Goal: Transaction & Acquisition: Purchase product/service

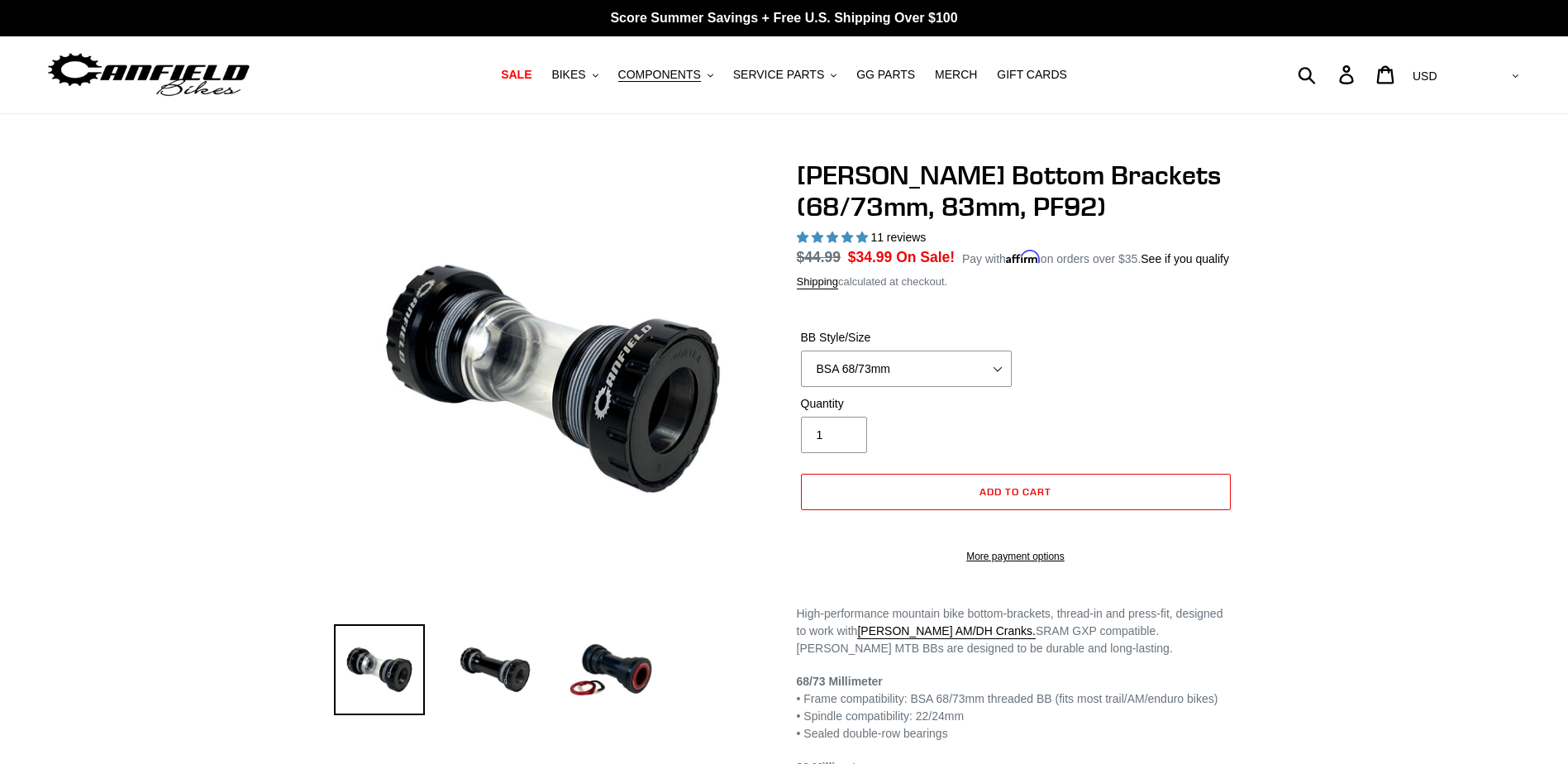
select select "highest-rating"
click at [678, 76] on span "COMPONENTS" at bounding box center [659, 75] width 83 height 14
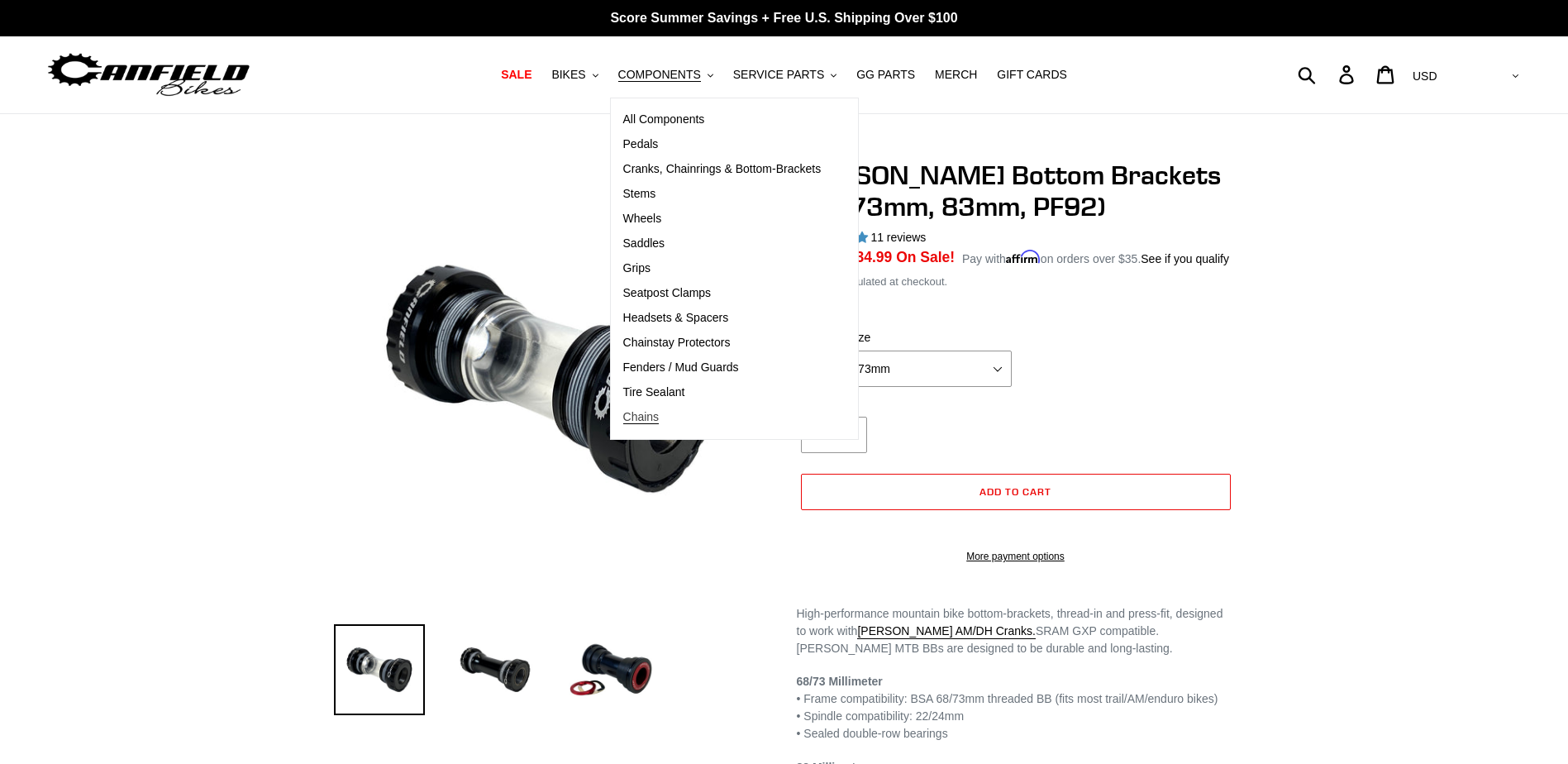
click at [660, 424] on span "Chains" at bounding box center [641, 417] width 36 height 14
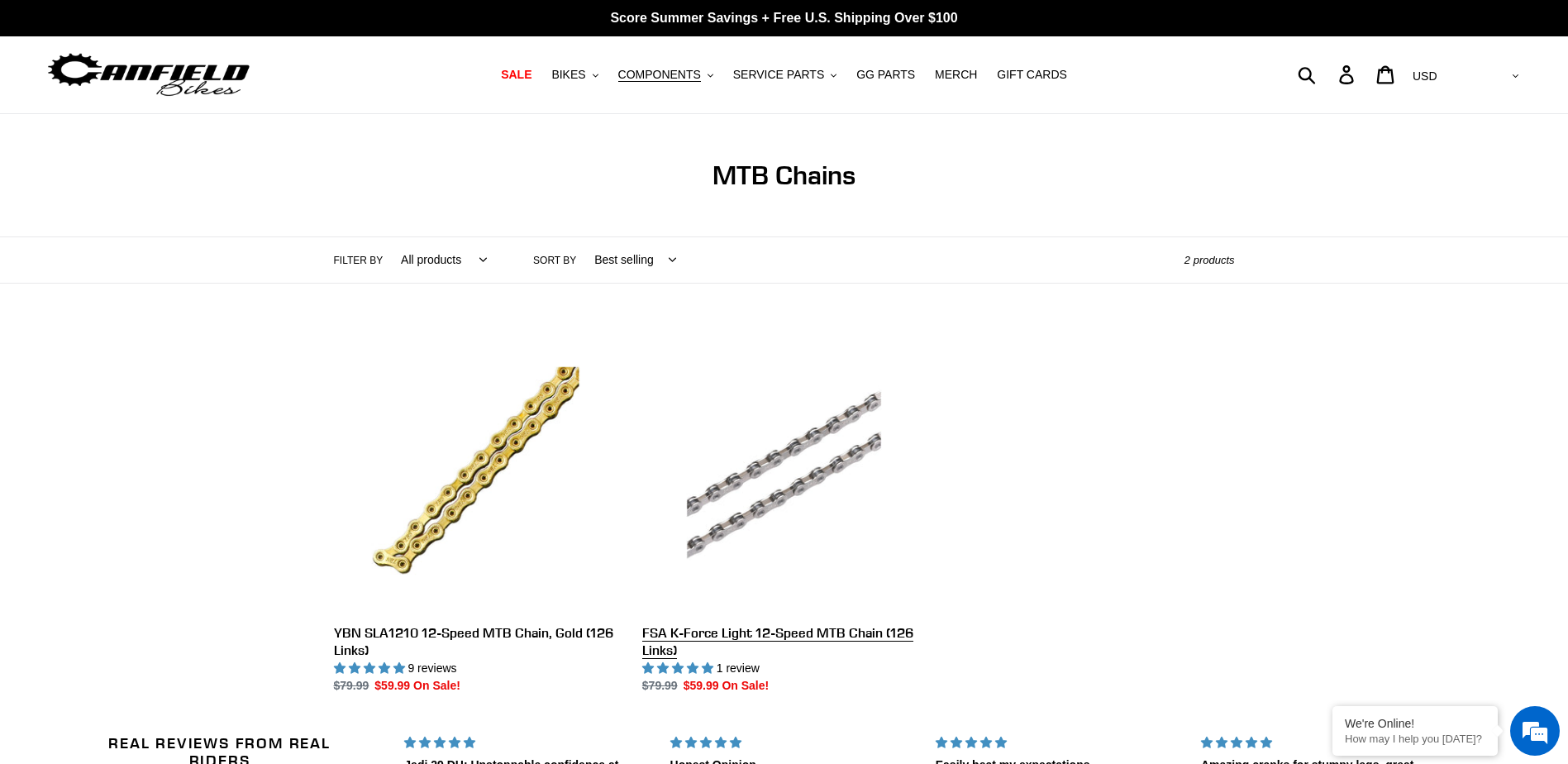
scroll to position [83, 0]
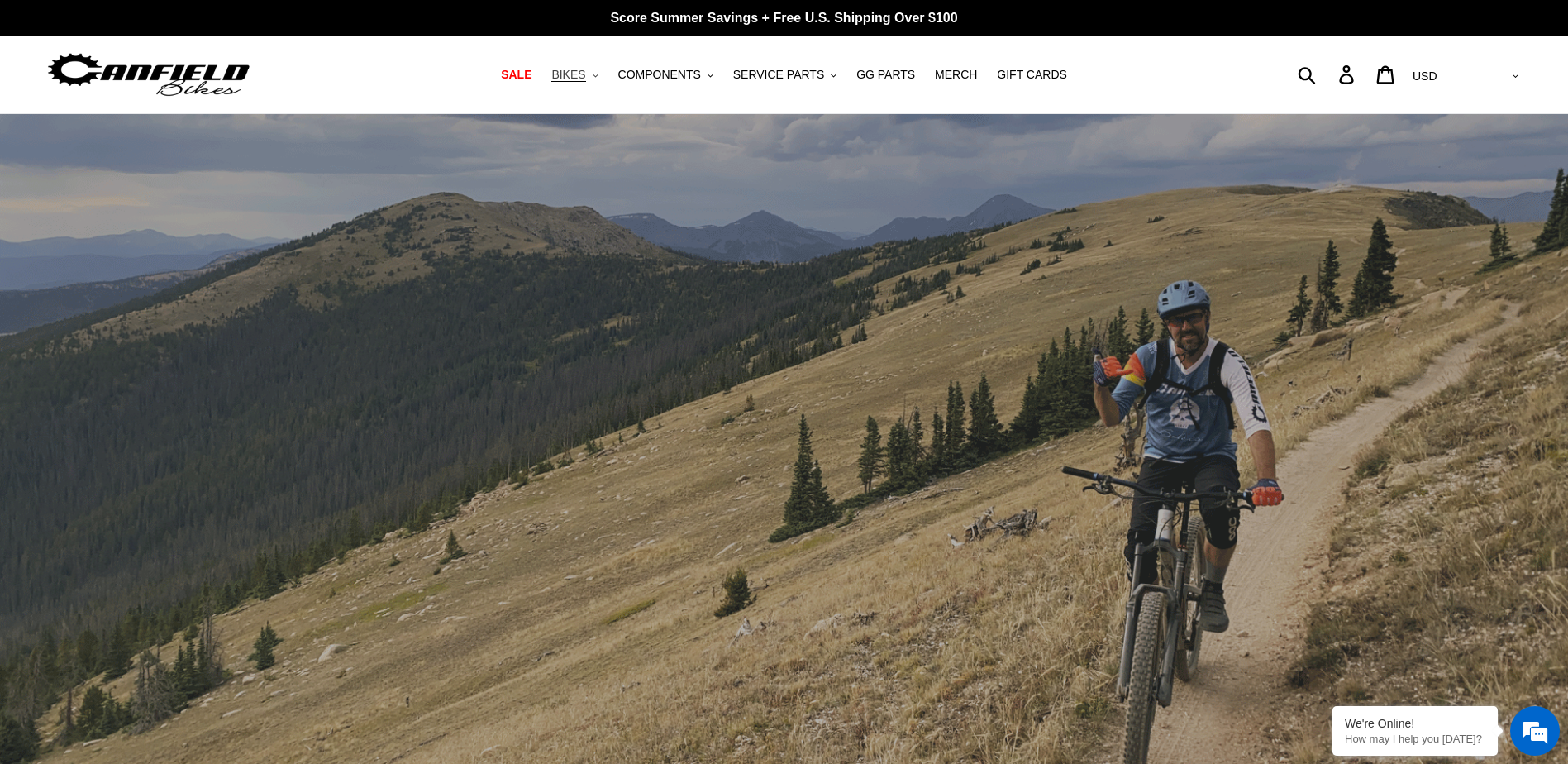
click at [585, 79] on span "BIKES" at bounding box center [569, 75] width 34 height 14
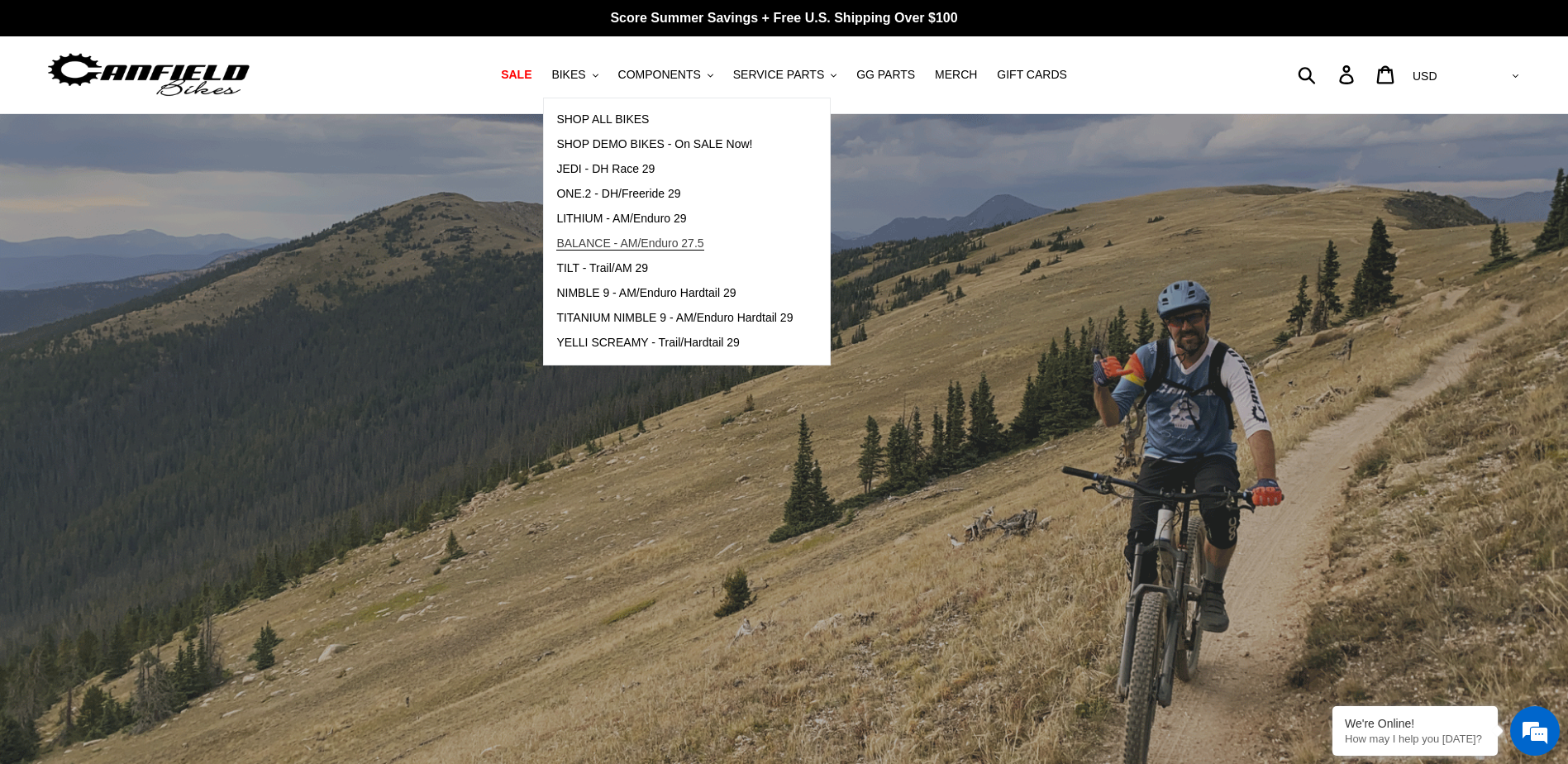
click at [595, 244] on span "BALANCE - AM/Enduro 27.5" at bounding box center [630, 243] width 147 height 14
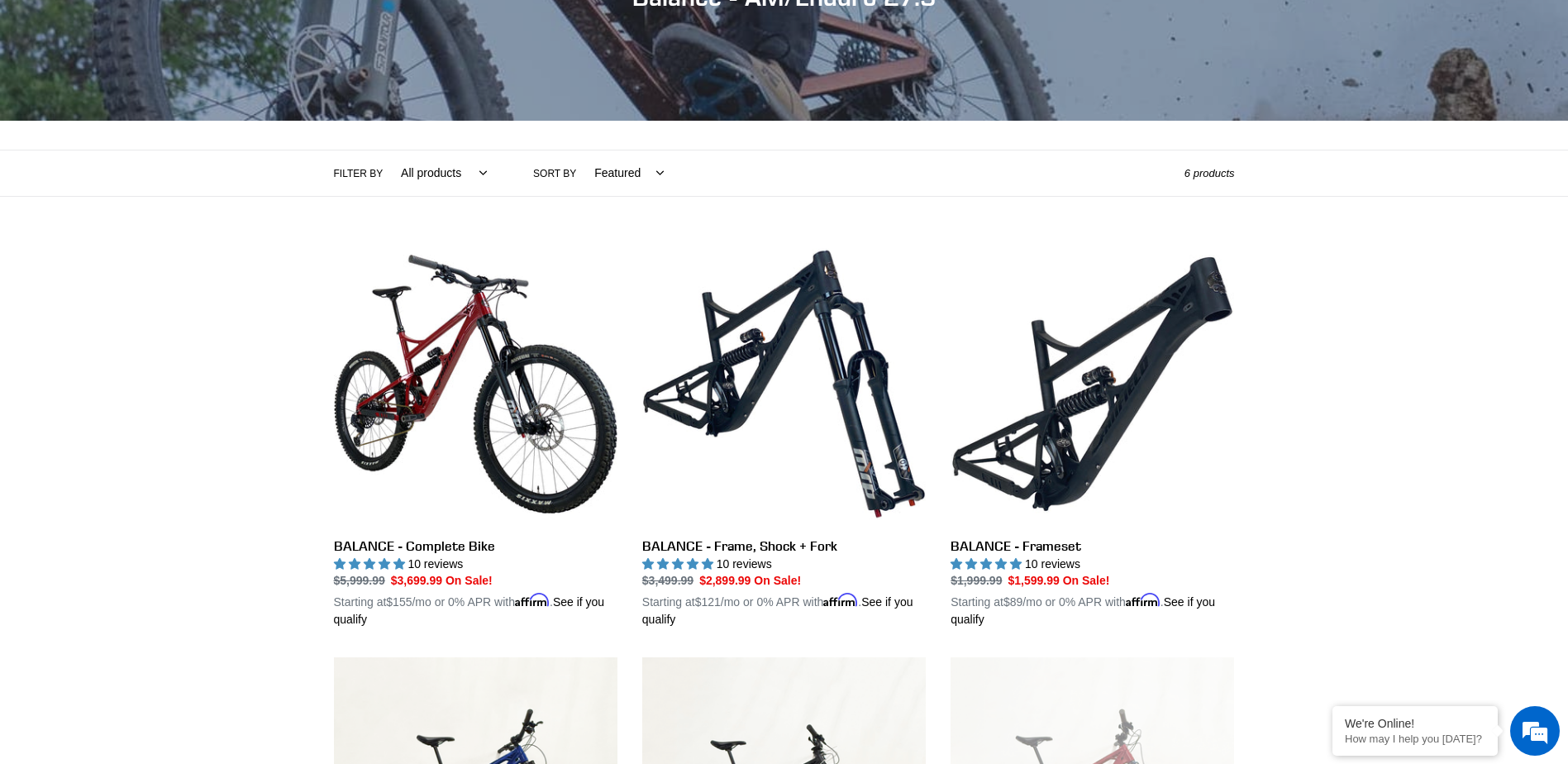
scroll to position [248, 0]
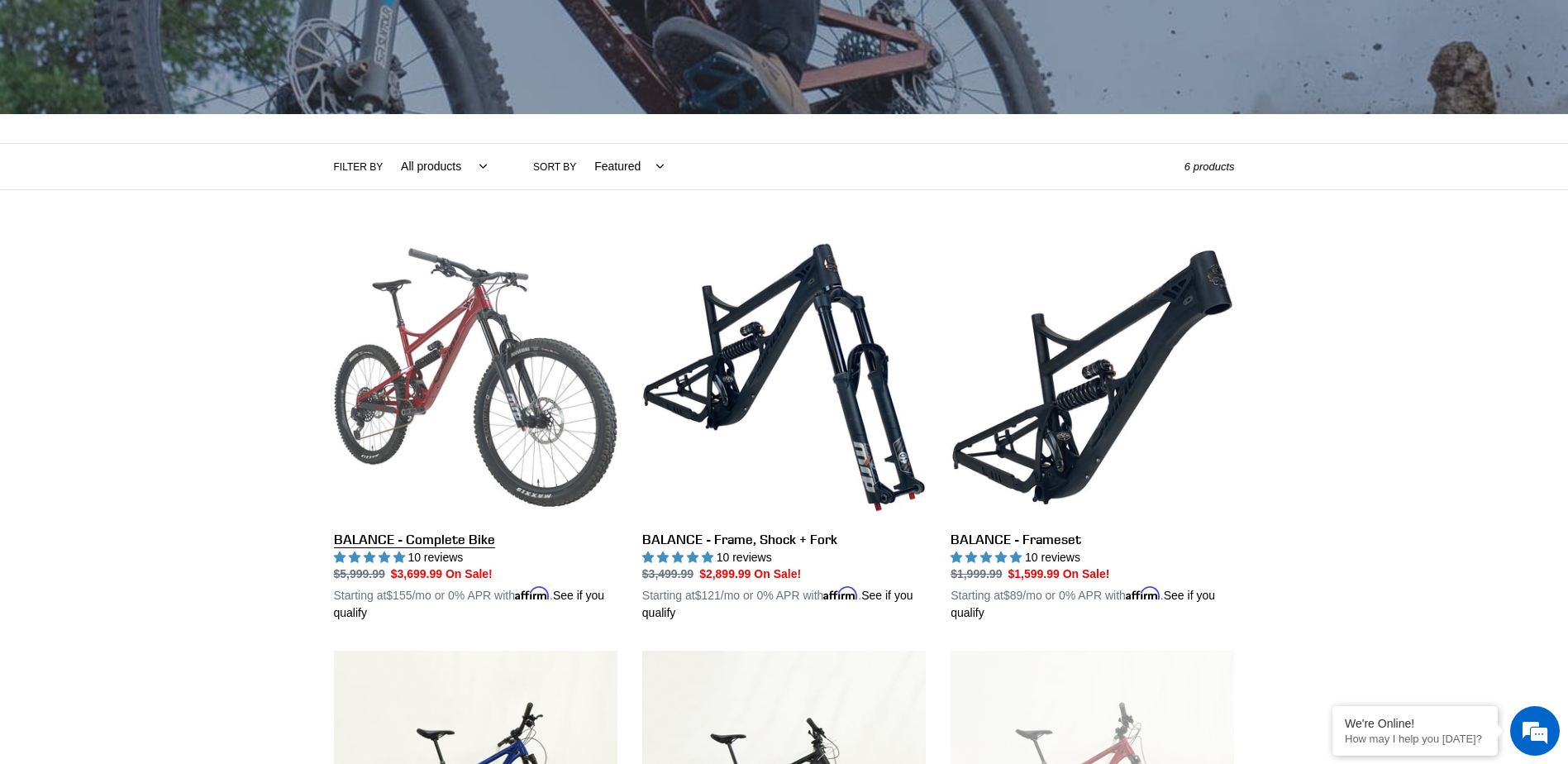
click at [411, 331] on link "BALANCE - Complete Bike" at bounding box center [475, 429] width 283 height 387
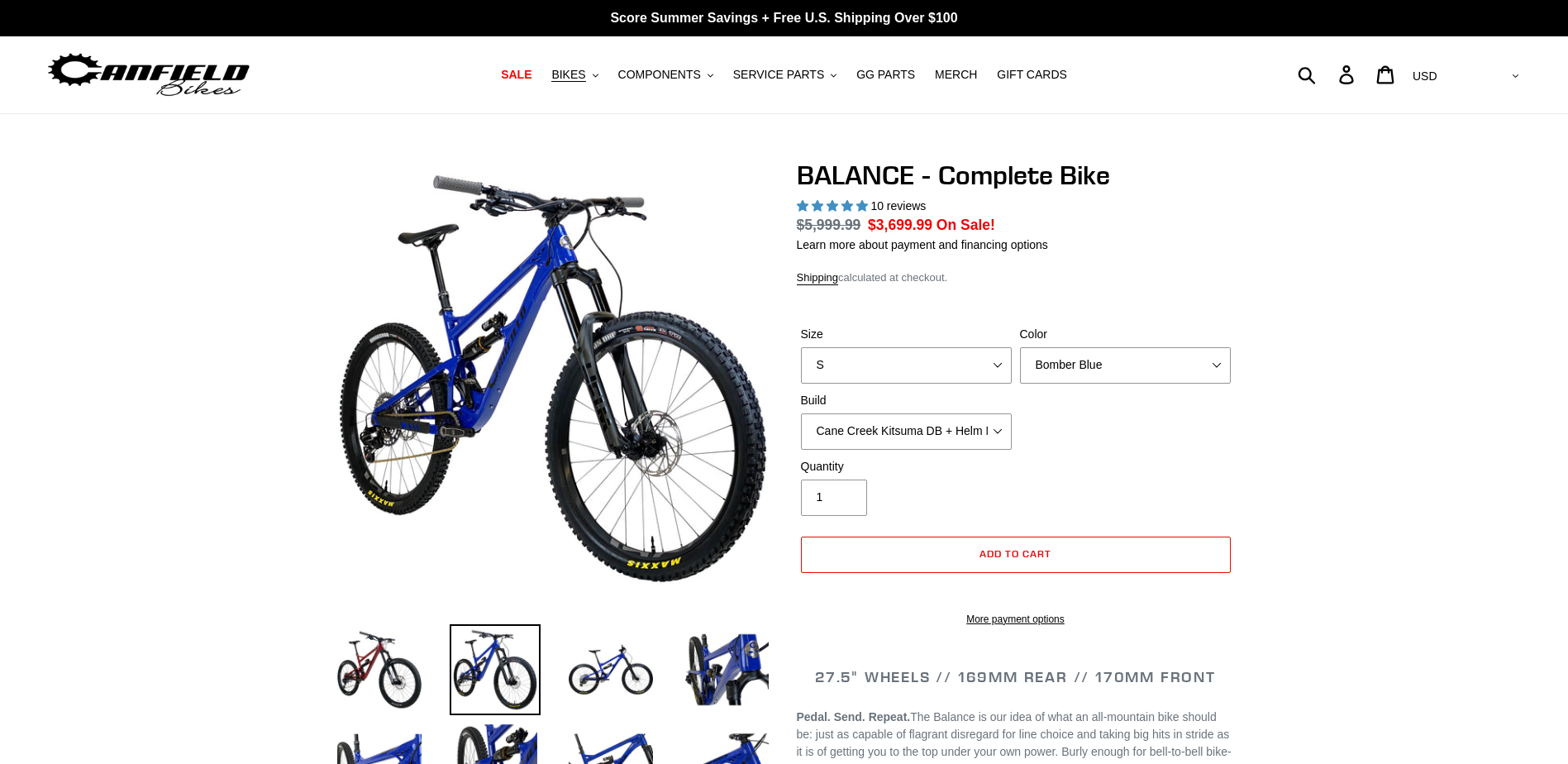
select select "highest-rating"
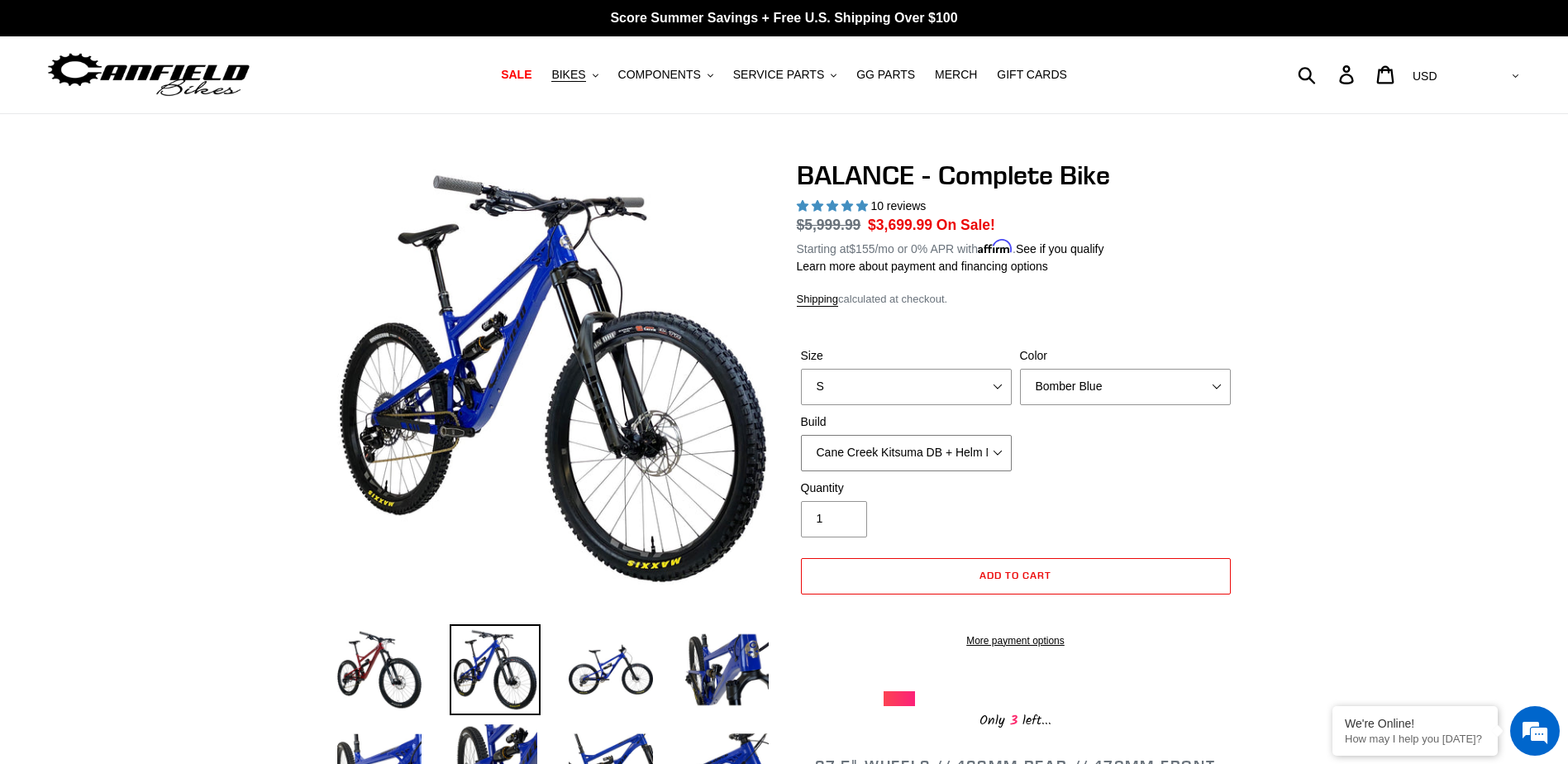
click at [970, 444] on select "Cane Creek Kitsuma DB + Helm MKII + SRAM GX Cane Creek Kitsuma DB + Helm MKII +…" at bounding box center [906, 453] width 210 height 36
click at [801, 435] on select "Cane Creek Kitsuma DB + Helm MKII + SRAM GX Cane Creek Kitsuma DB + Helm MKII +…" at bounding box center [906, 453] width 210 height 36
click at [978, 450] on select "Cane Creek Kitsuma DB + Helm MKII + SRAM GX Cane Creek Kitsuma DB + Helm MKII +…" at bounding box center [906, 453] width 210 height 36
click at [801, 435] on select "Cane Creek Kitsuma DB + Helm MKII + SRAM GX Cane Creek Kitsuma DB + Helm MKII +…" at bounding box center [906, 453] width 210 height 36
click at [979, 438] on select "Cane Creek Kitsuma DB + Helm MKII + SRAM GX Cane Creek Kitsuma DB + Helm MKII +…" at bounding box center [906, 453] width 210 height 36
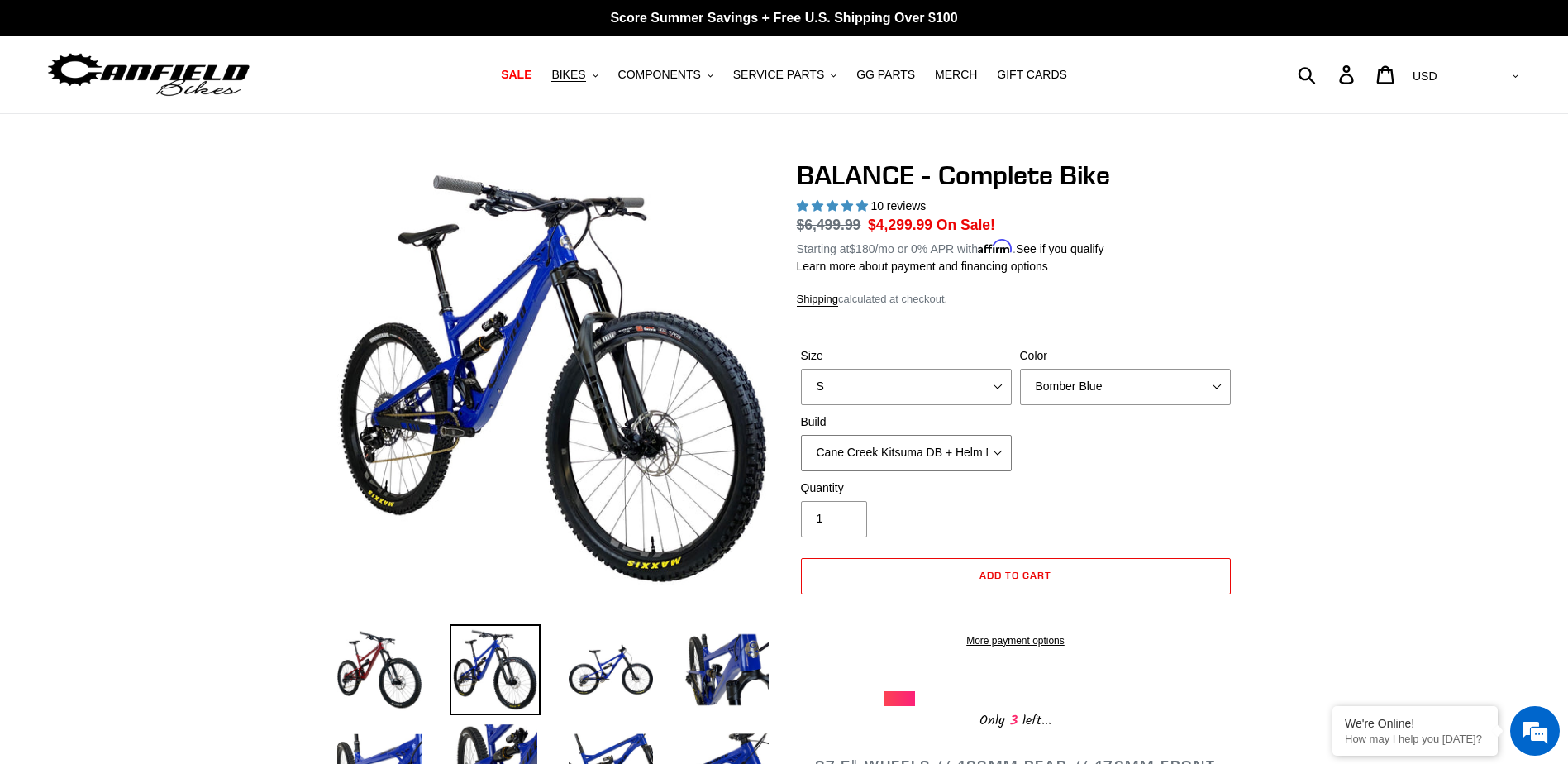
select select "Cane Creek Kitsuma DB + Helm MKII + Shimano XT"
click at [801, 435] on select "Cane Creek Kitsuma DB + Helm MKII + SRAM GX Cane Creek Kitsuma DB + Helm MKII +…" at bounding box center [906, 453] width 210 height 36
